Goal: Go to known website: Access a specific website the user already knows

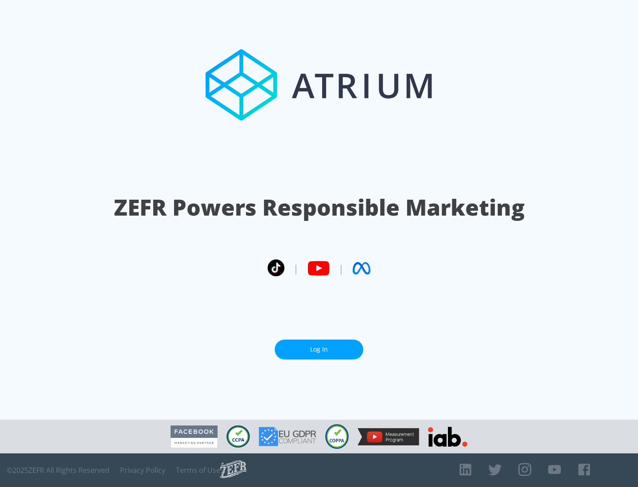
click at [319, 346] on link "Log In" at bounding box center [319, 350] width 89 height 20
